Goal: Task Accomplishment & Management: Use online tool/utility

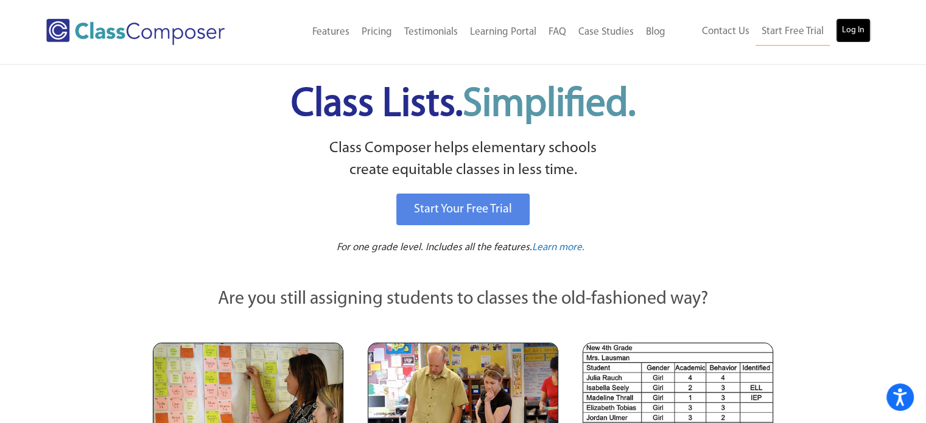
click at [851, 29] on link "Log In" at bounding box center [853, 30] width 35 height 24
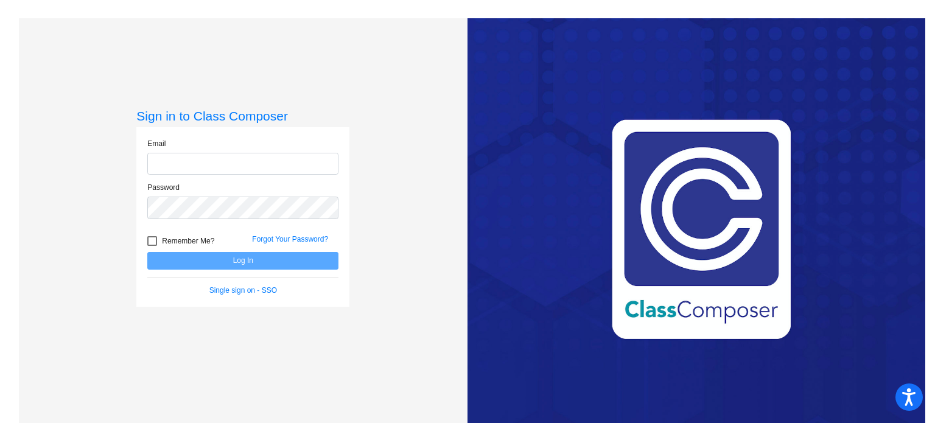
type input "mchamberlain@mbgsd.org"
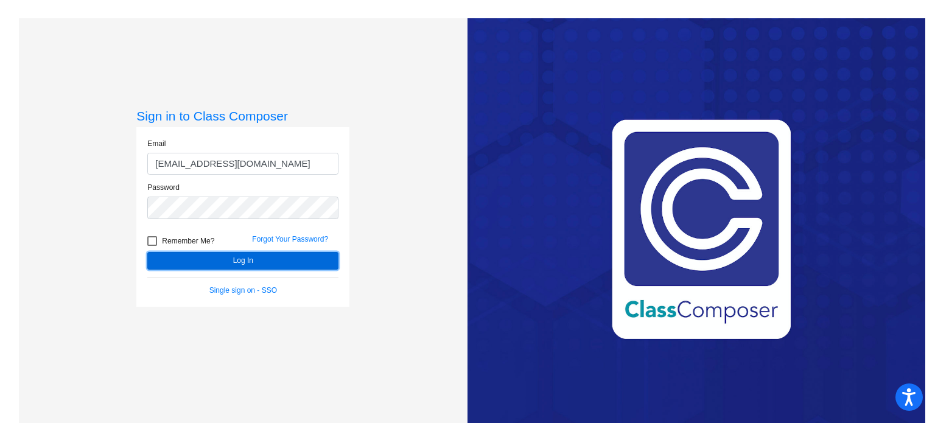
click at [189, 259] on button "Log In" at bounding box center [242, 261] width 191 height 18
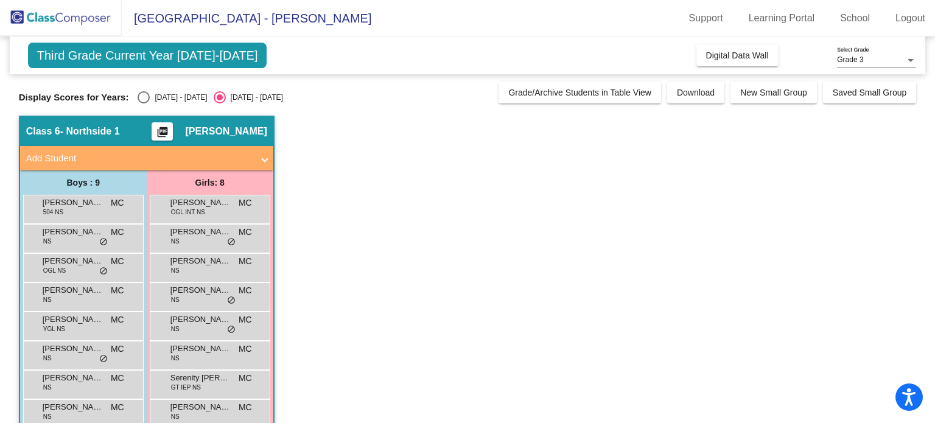
click at [155, 128] on mat-icon "picture_as_pdf" at bounding box center [162, 134] width 15 height 17
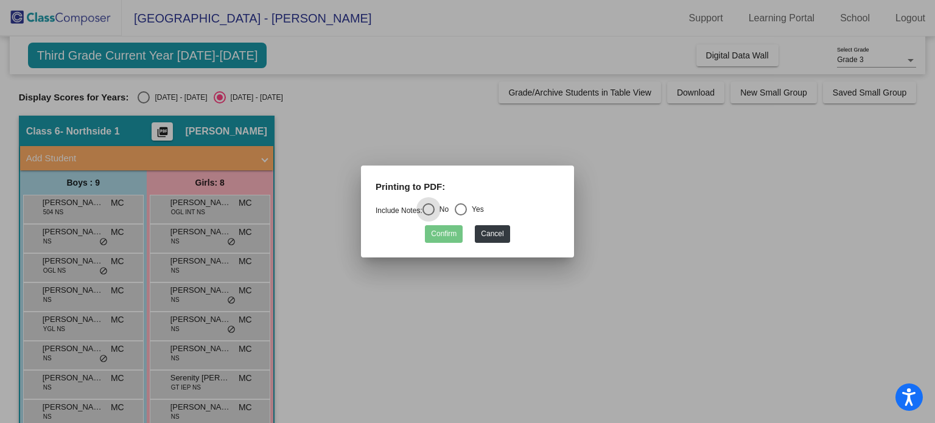
click at [466, 208] on div "Select an option" at bounding box center [461, 209] width 12 height 12
click at [461, 216] on input "Yes" at bounding box center [460, 216] width 1 height 1
radio input "true"
click at [443, 236] on button "Confirm" at bounding box center [444, 234] width 38 height 18
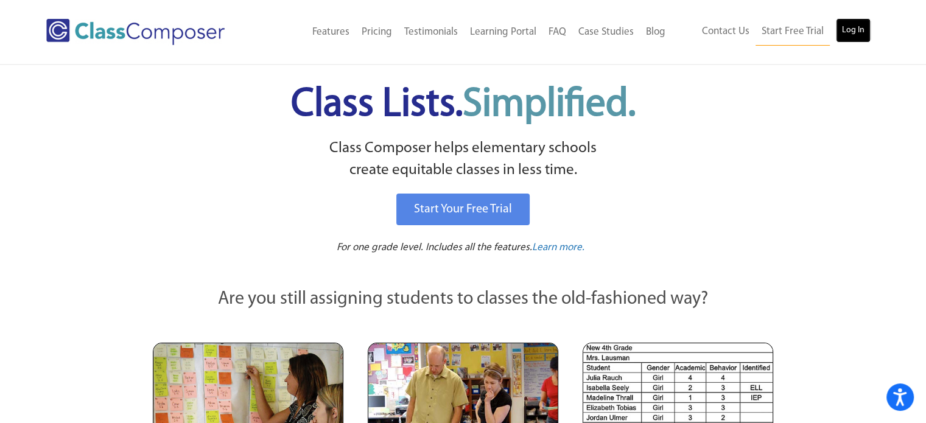
click at [849, 32] on link "Log In" at bounding box center [853, 30] width 35 height 24
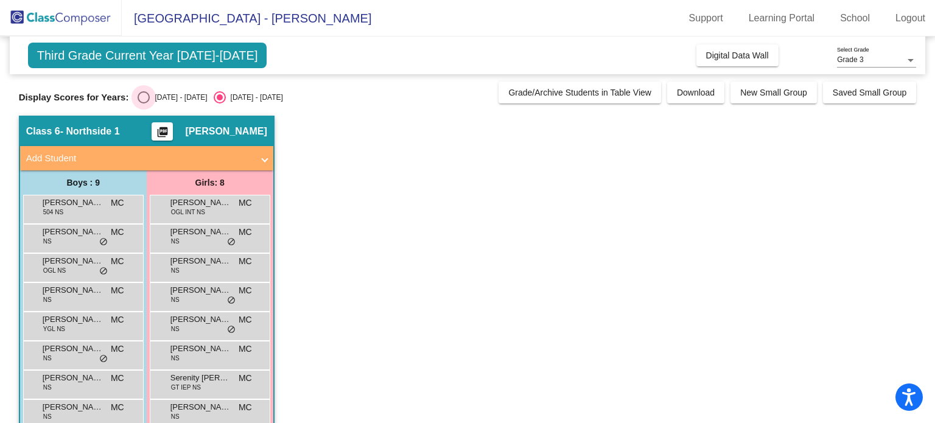
click at [143, 94] on div "Select an option" at bounding box center [144, 97] width 12 height 12
click at [143, 104] on input "2024 - 2025" at bounding box center [143, 104] width 1 height 1
radio input "true"
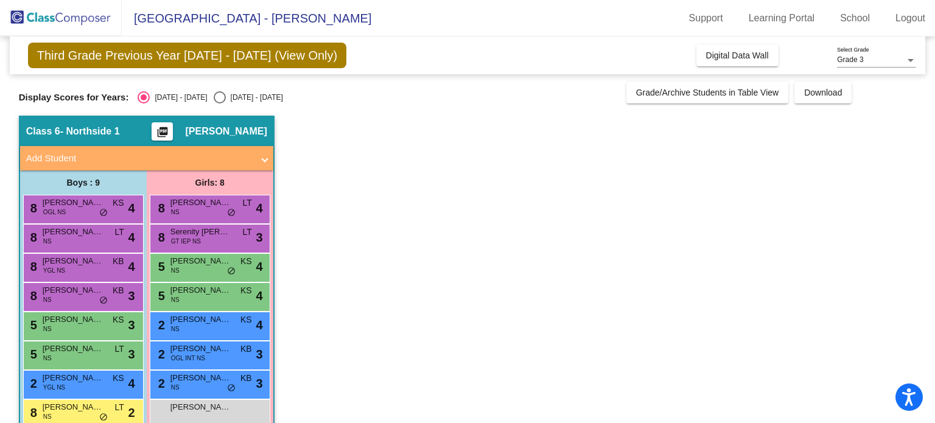
click at [155, 126] on mat-icon "picture_as_pdf" at bounding box center [162, 134] width 15 height 17
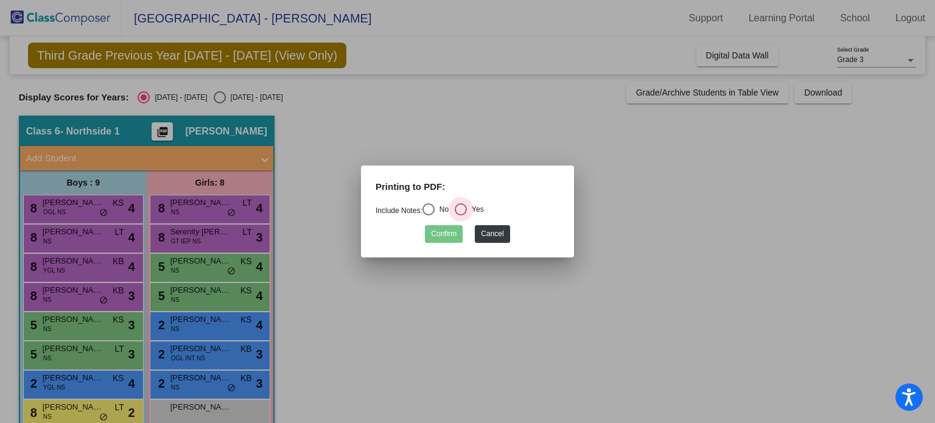
click at [466, 210] on div "Select an option" at bounding box center [461, 209] width 12 height 12
click at [461, 216] on input "Yes" at bounding box center [460, 216] width 1 height 1
radio input "true"
click at [452, 232] on button "Confirm" at bounding box center [444, 234] width 38 height 18
